Goal: Transaction & Acquisition: Obtain resource

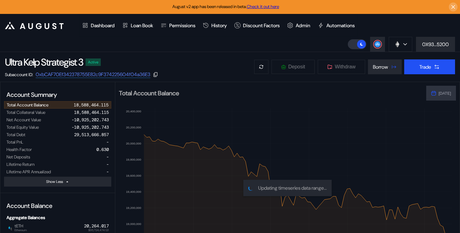
select select "*"
click at [388, 66] on button "Borrow" at bounding box center [385, 67] width 34 height 15
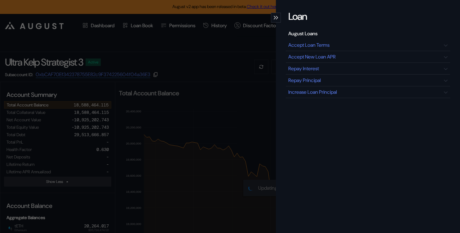
click at [318, 38] on div "August Loans" at bounding box center [368, 34] width 164 height 9
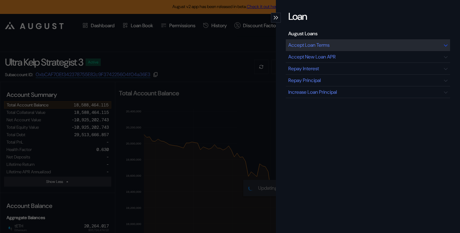
click at [318, 46] on div "Accept Loan Terms" at bounding box center [308, 45] width 41 height 7
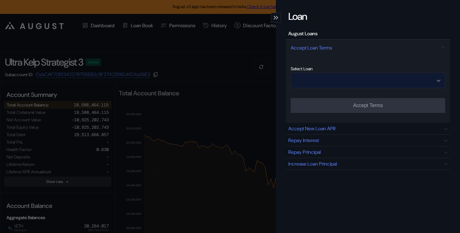
click at [366, 82] on input "Open menu" at bounding box center [364, 80] width 138 height 15
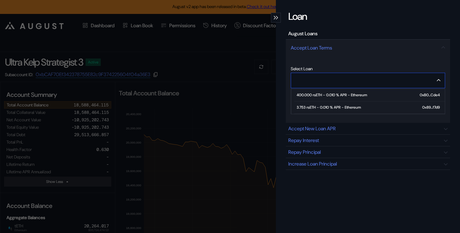
click at [345, 107] on div "3.753 rsETH - 0.010 % APR - Ethereum" at bounding box center [329, 107] width 64 height 4
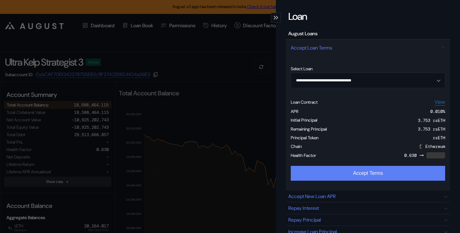
click at [348, 171] on button "Accept Terms" at bounding box center [368, 173] width 154 height 15
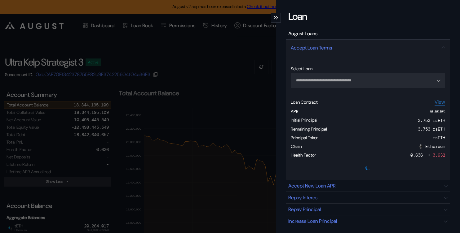
type input "**********"
